Goal: Information Seeking & Learning: Learn about a topic

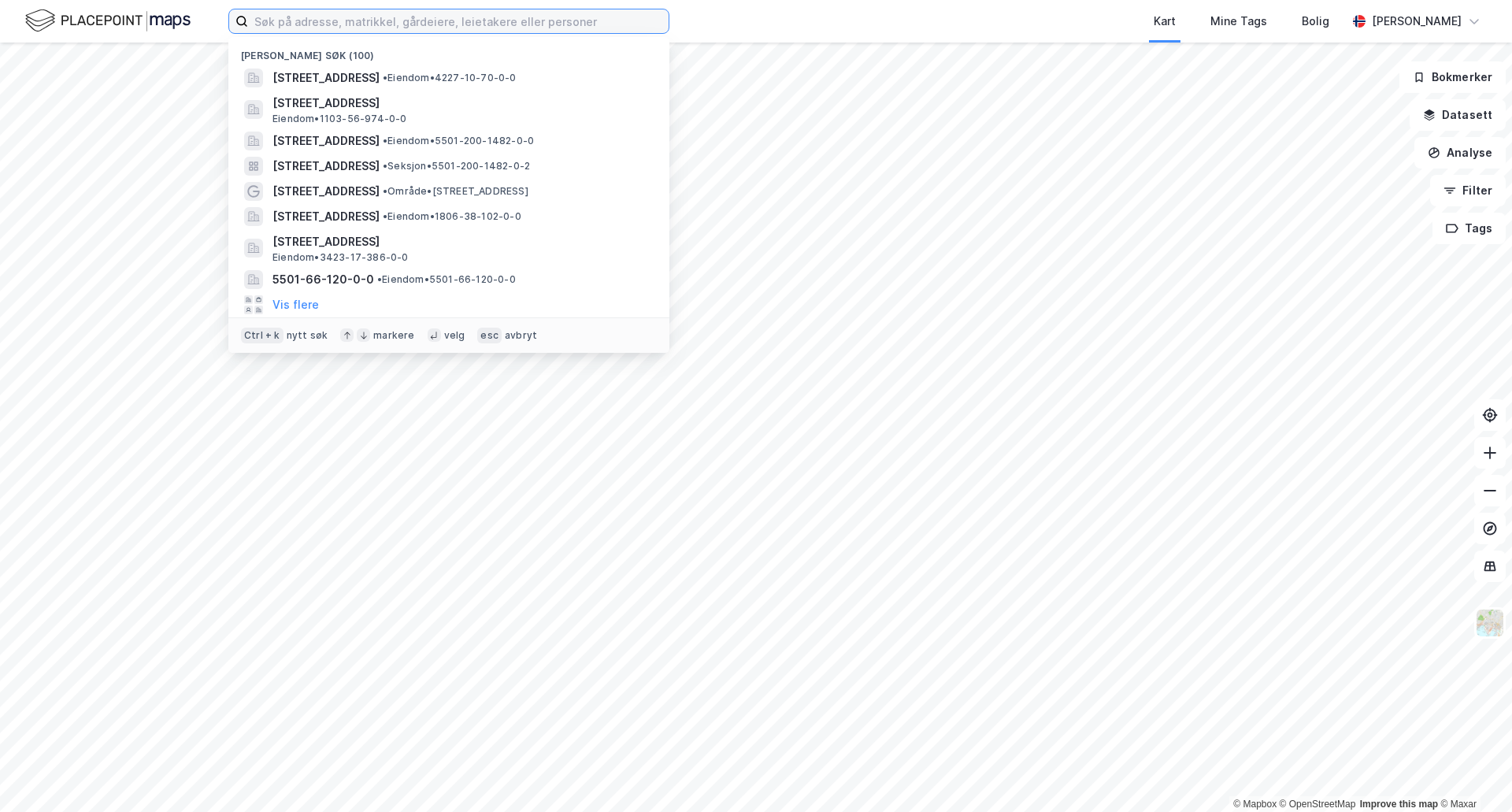
click at [322, 20] on input at bounding box center [457, 21] width 420 height 24
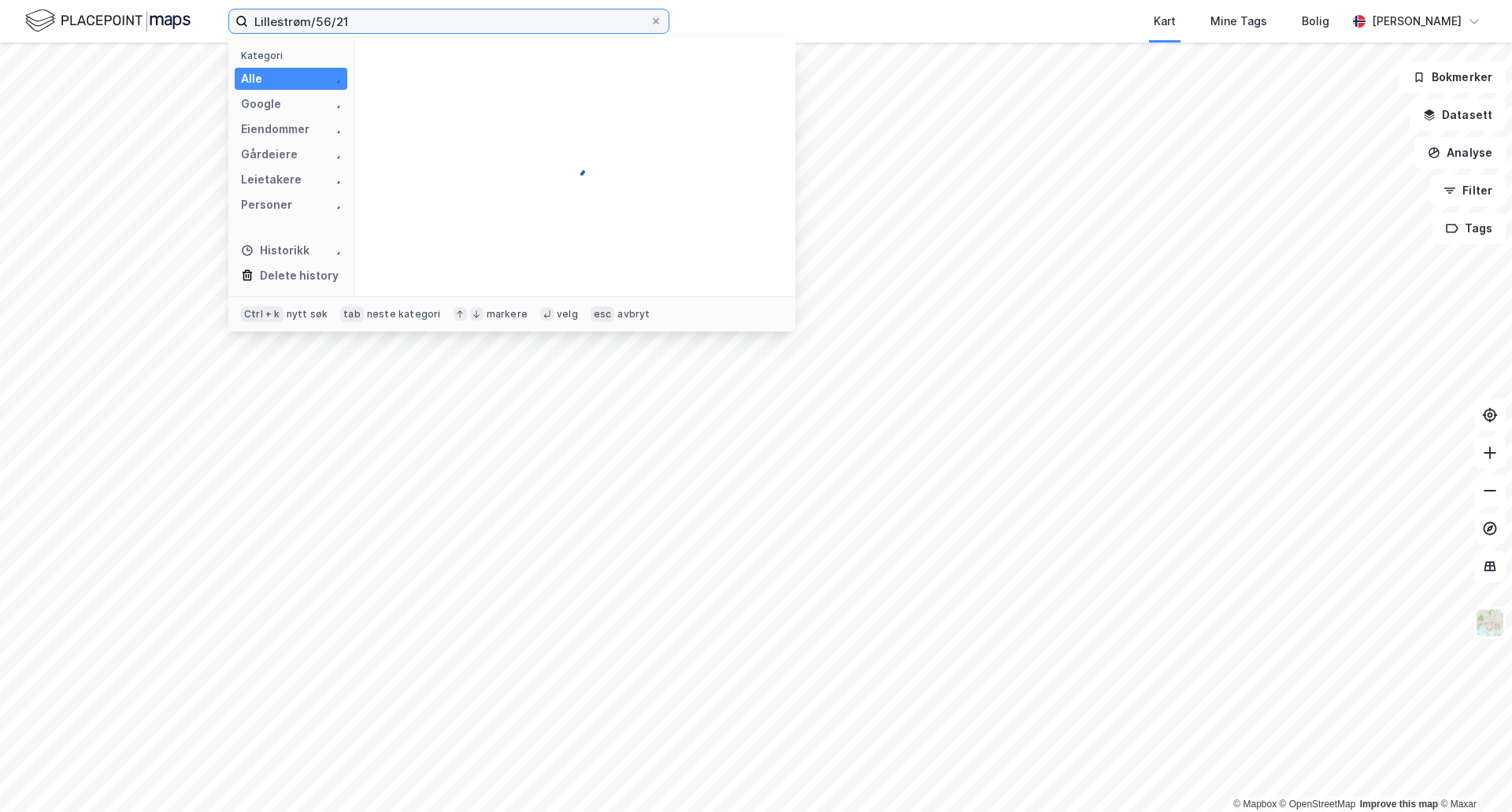
type input "Lillestrøm/56/21"
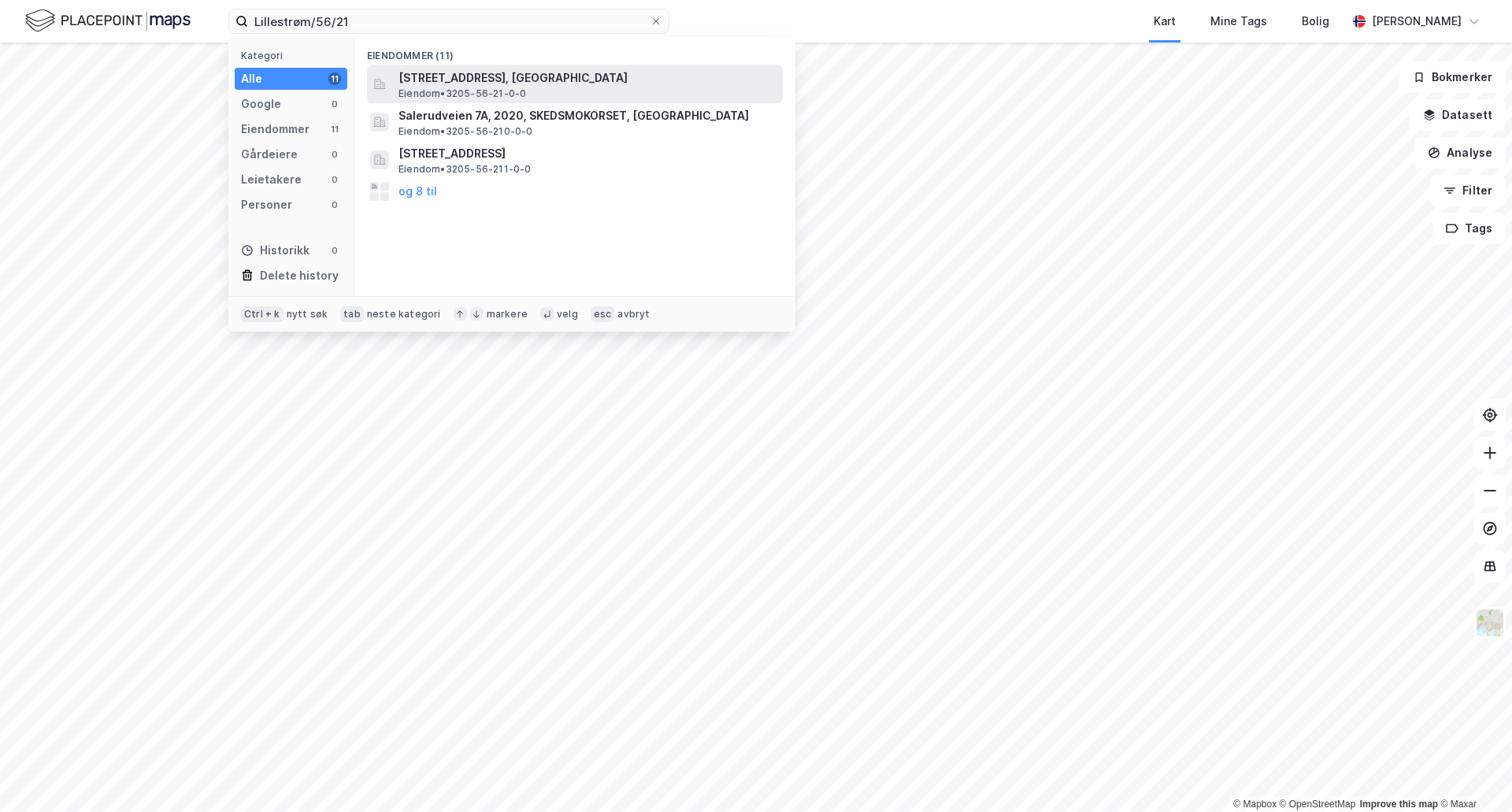
click at [452, 74] on span "[STREET_ADDRESS], [GEOGRAPHIC_DATA]" at bounding box center [587, 79] width 378 height 19
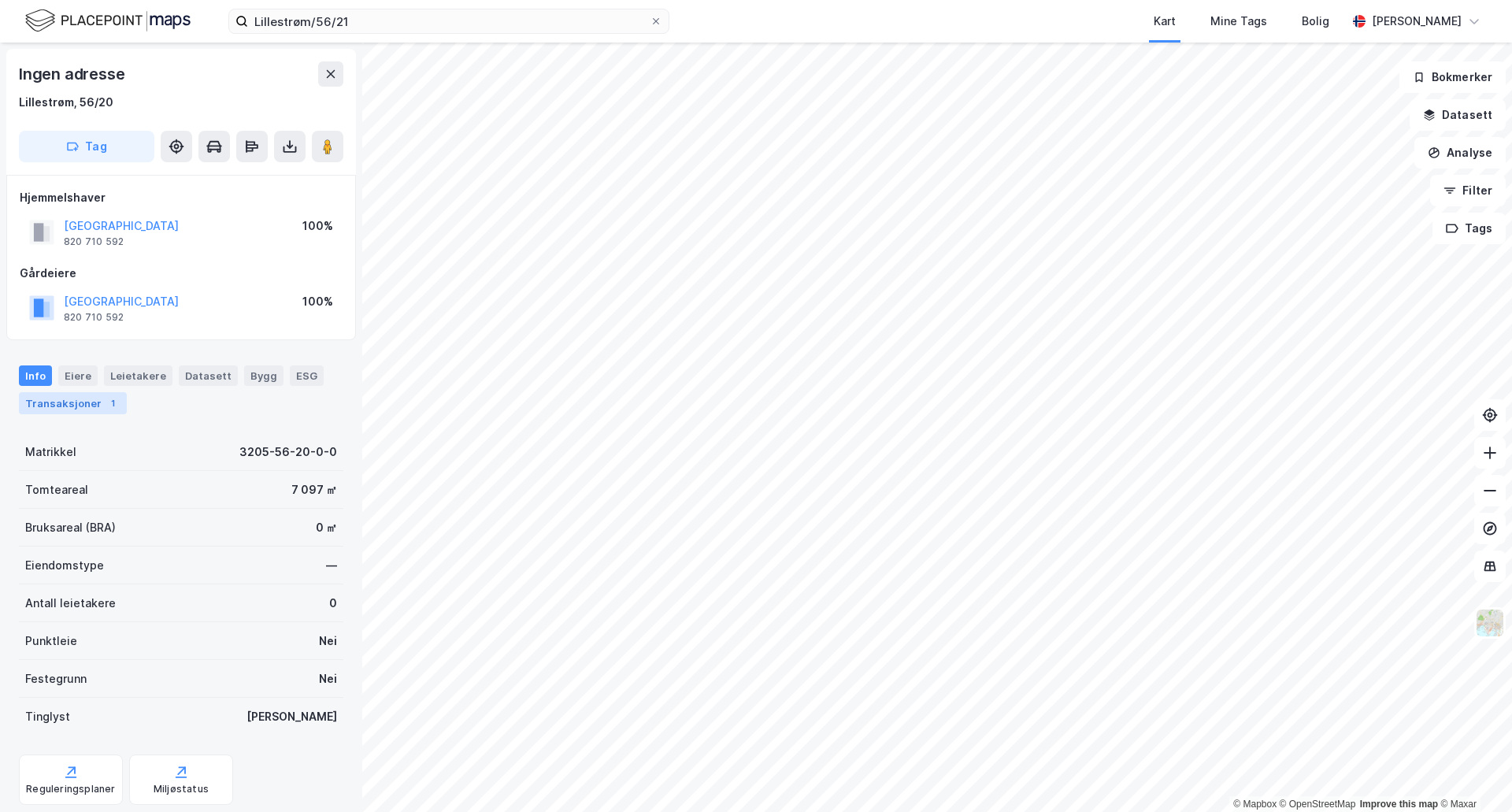
click at [64, 402] on div "Transaksjoner 1" at bounding box center [73, 403] width 108 height 22
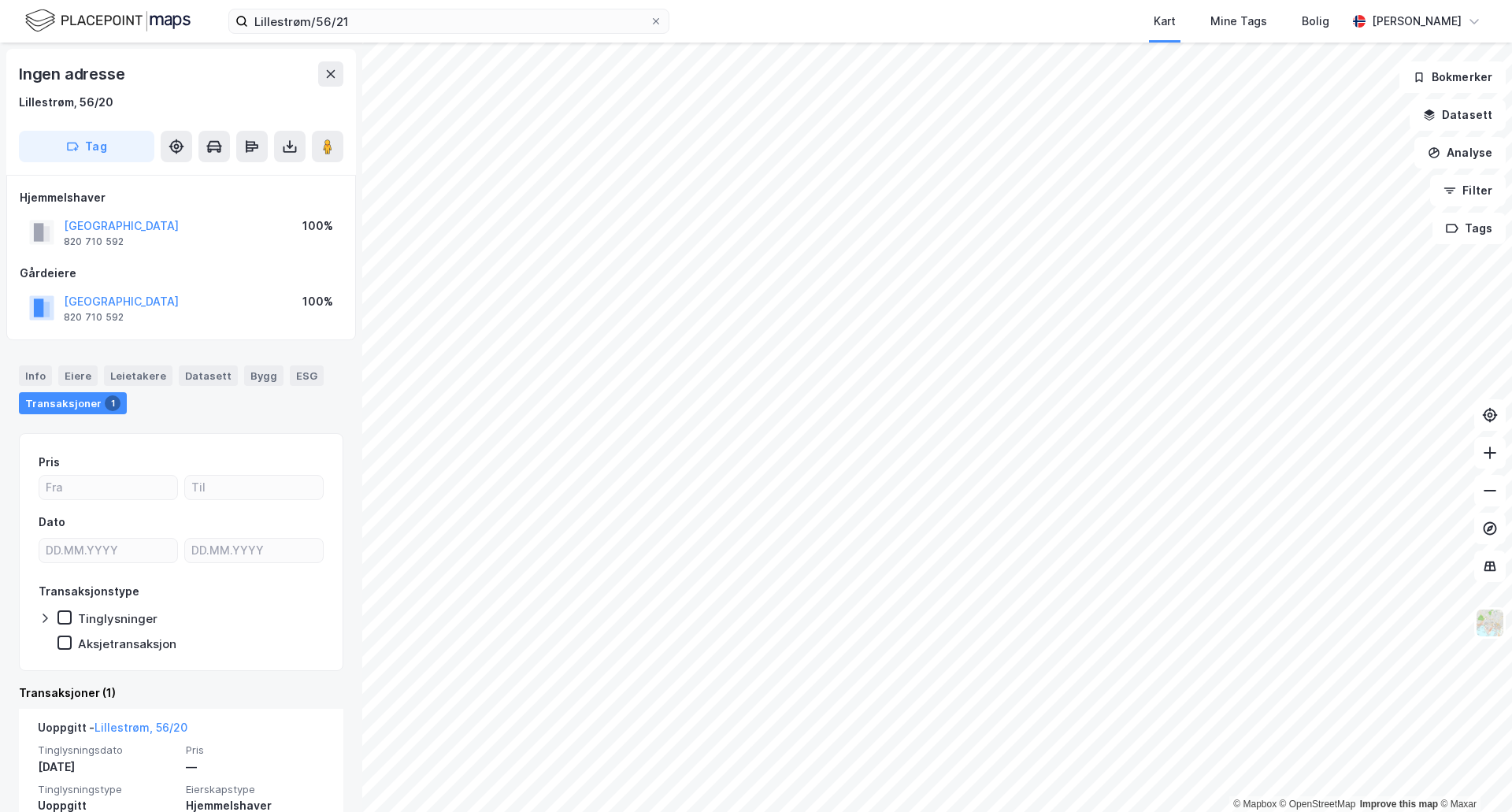
scroll to position [89, 0]
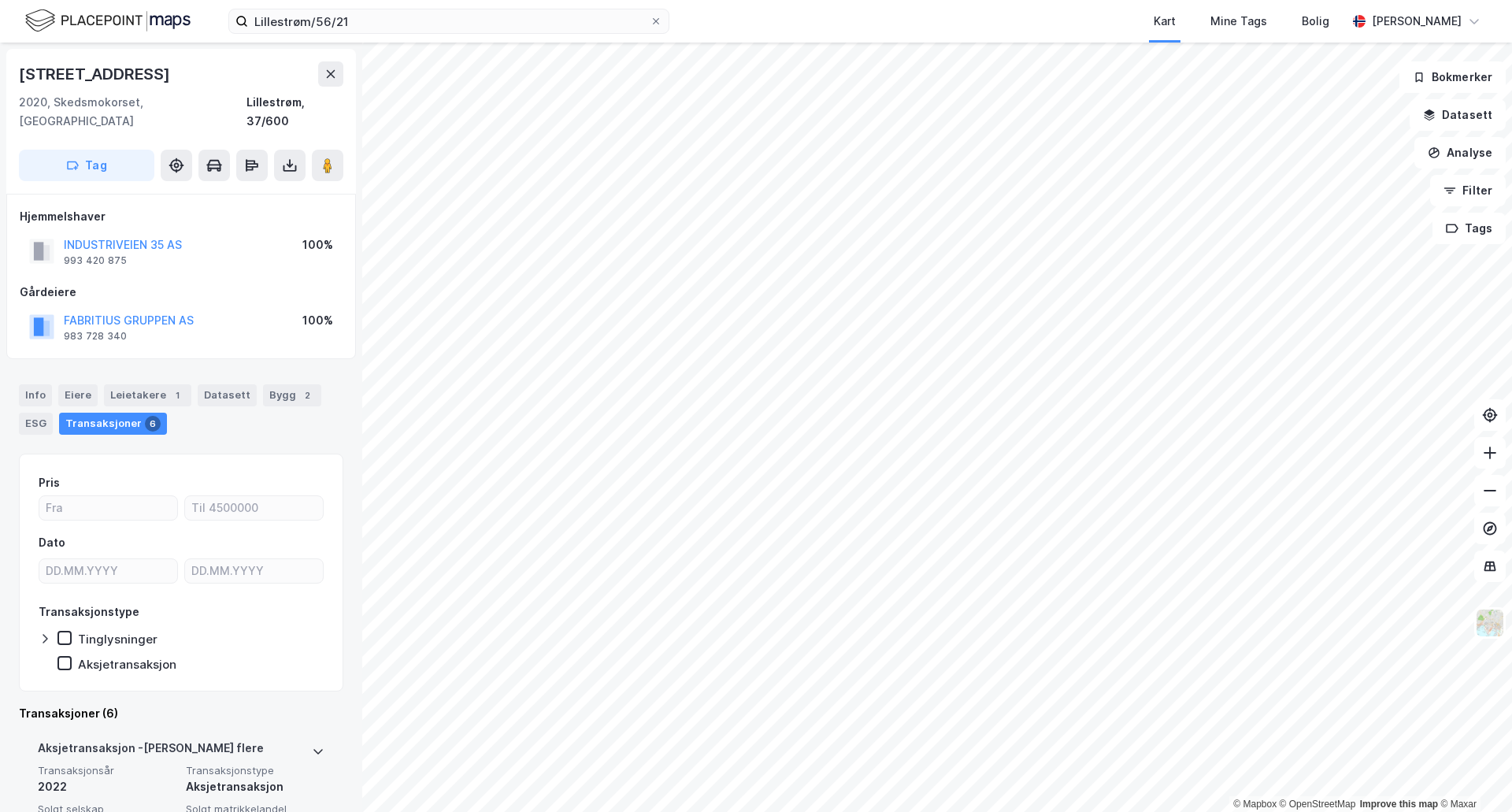
scroll to position [158, 0]
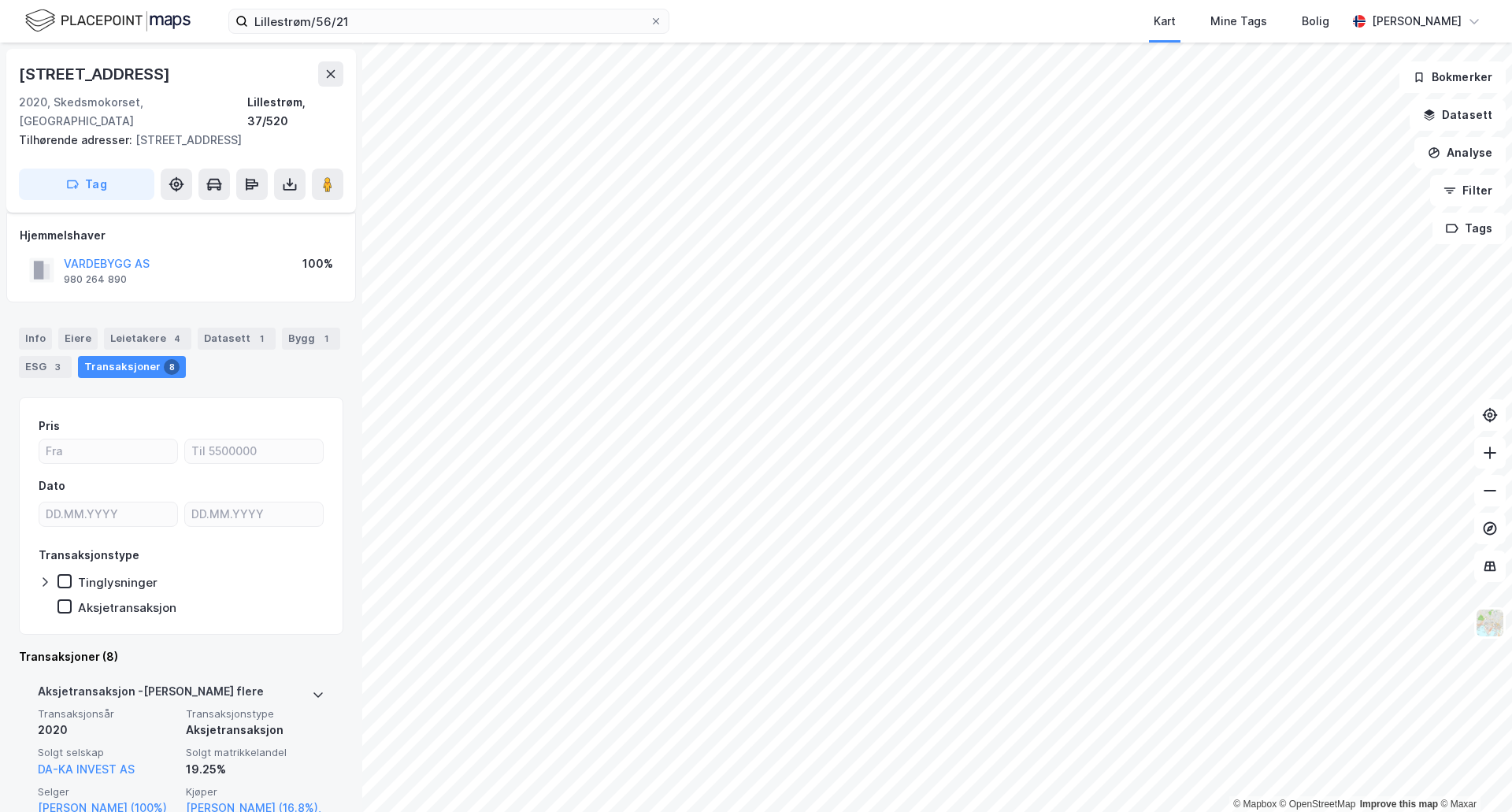
scroll to position [158, 0]
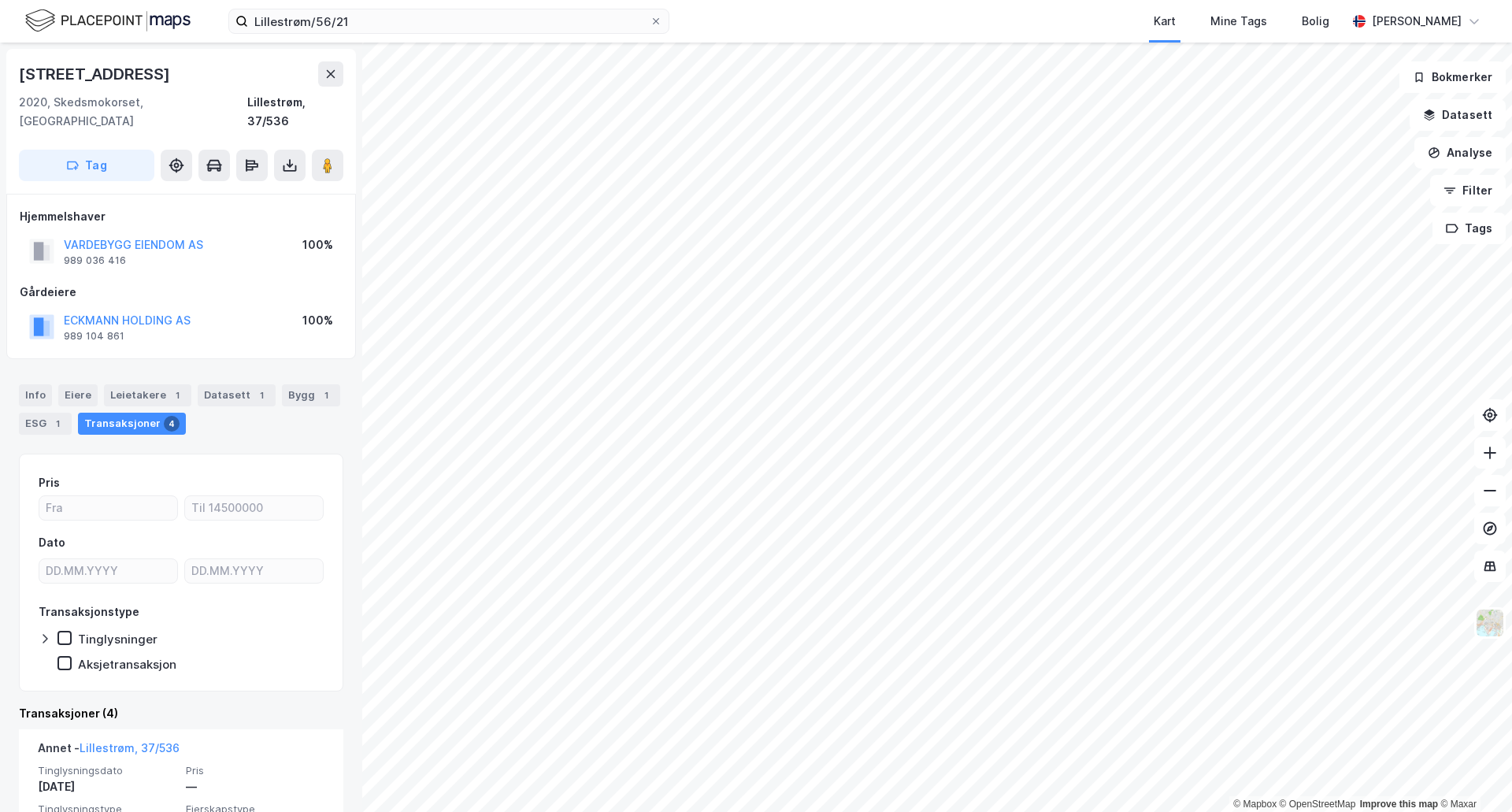
scroll to position [158, 0]
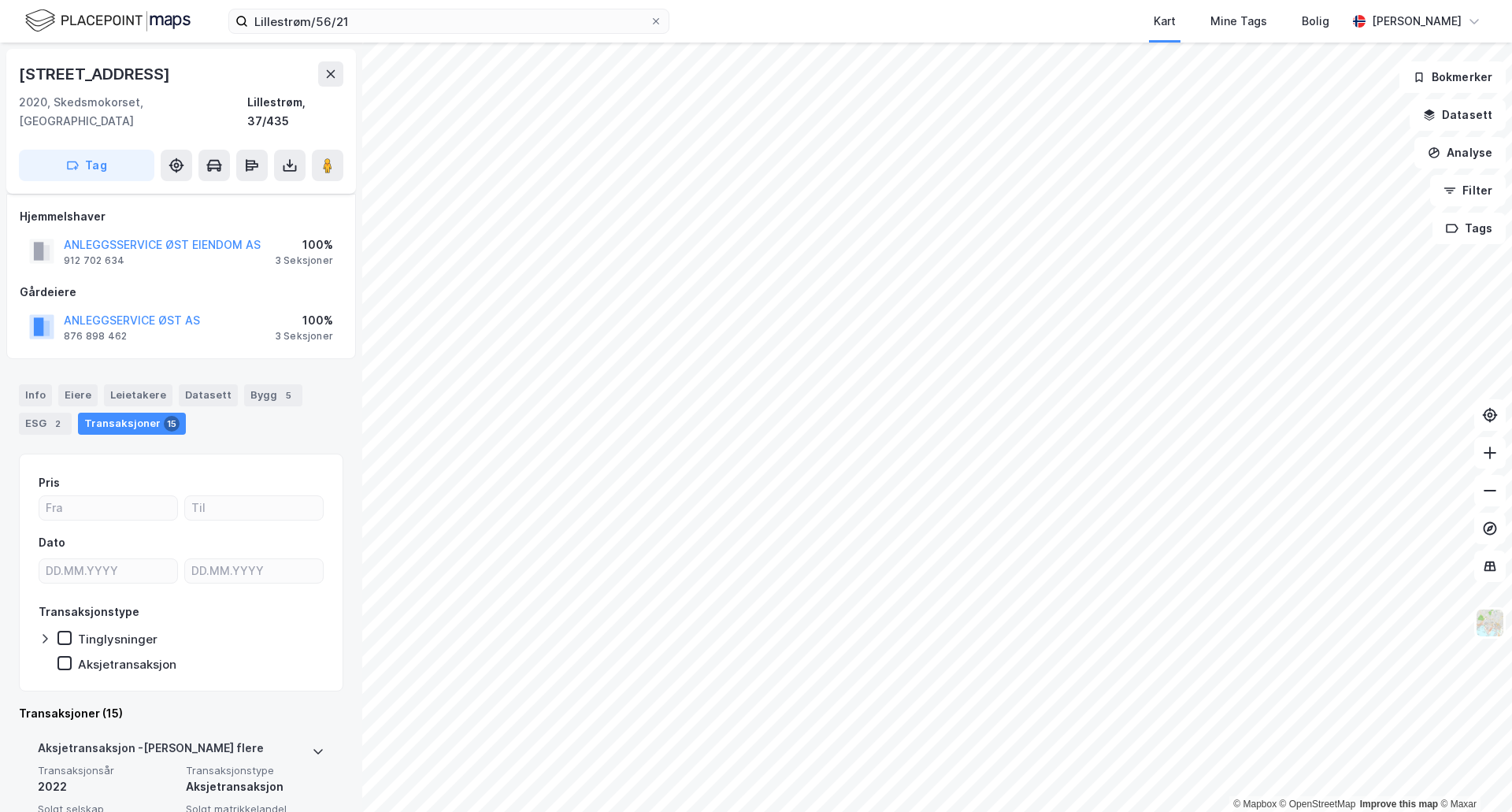
scroll to position [158, 0]
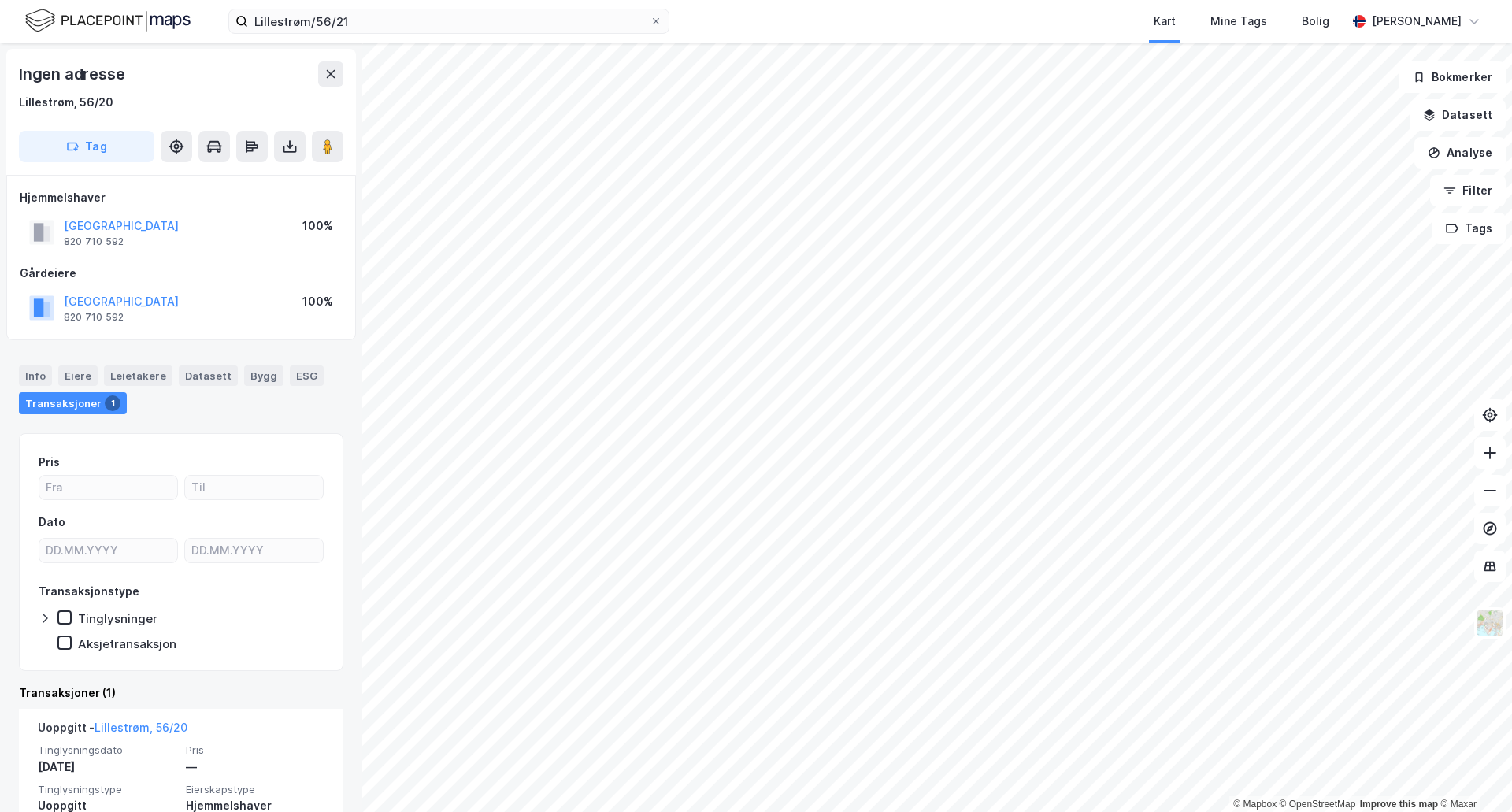
scroll to position [89, 0]
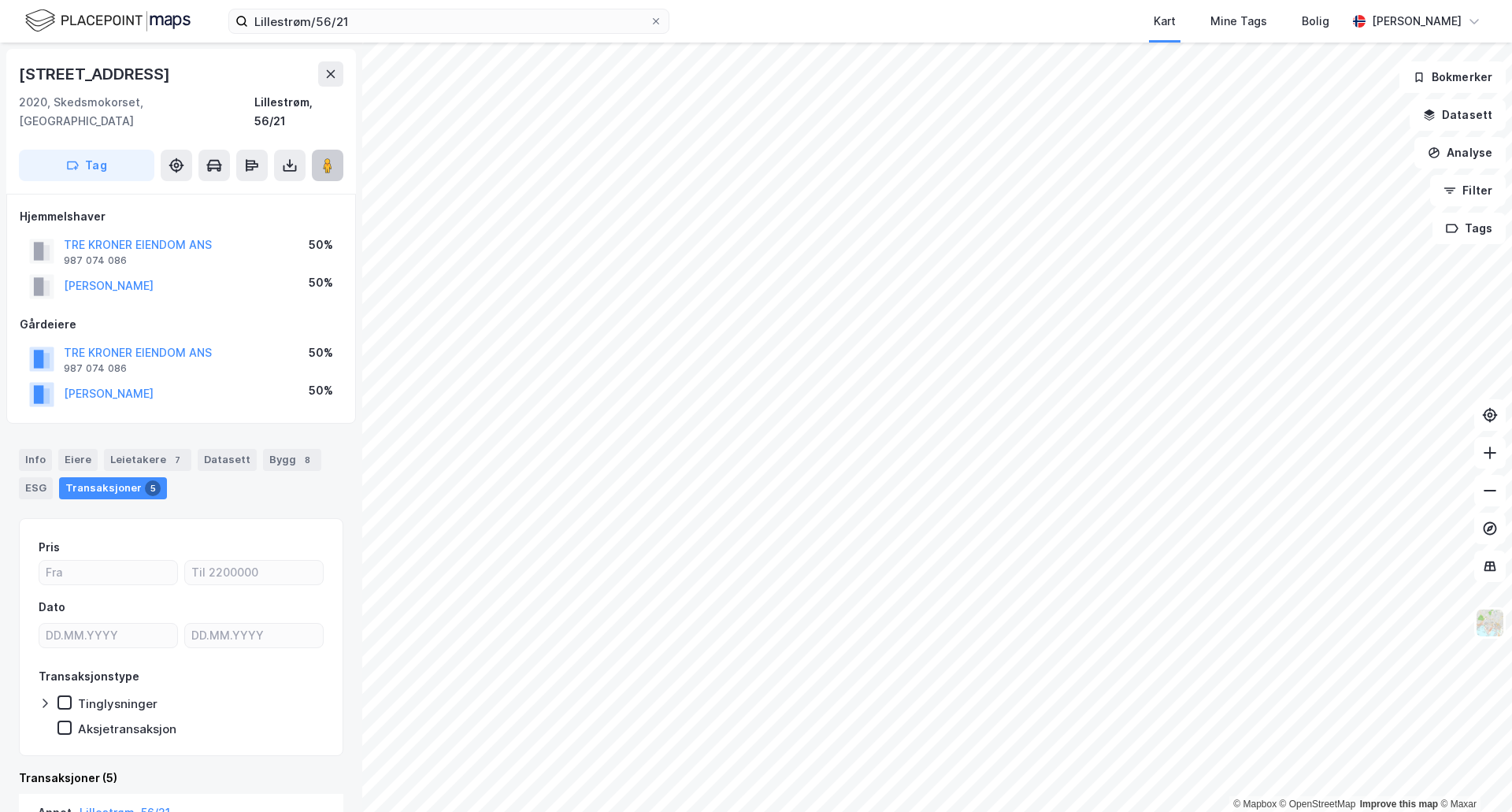
click at [327, 149] on button at bounding box center [327, 165] width 32 height 32
